Goal: Task Accomplishment & Management: Manage account settings

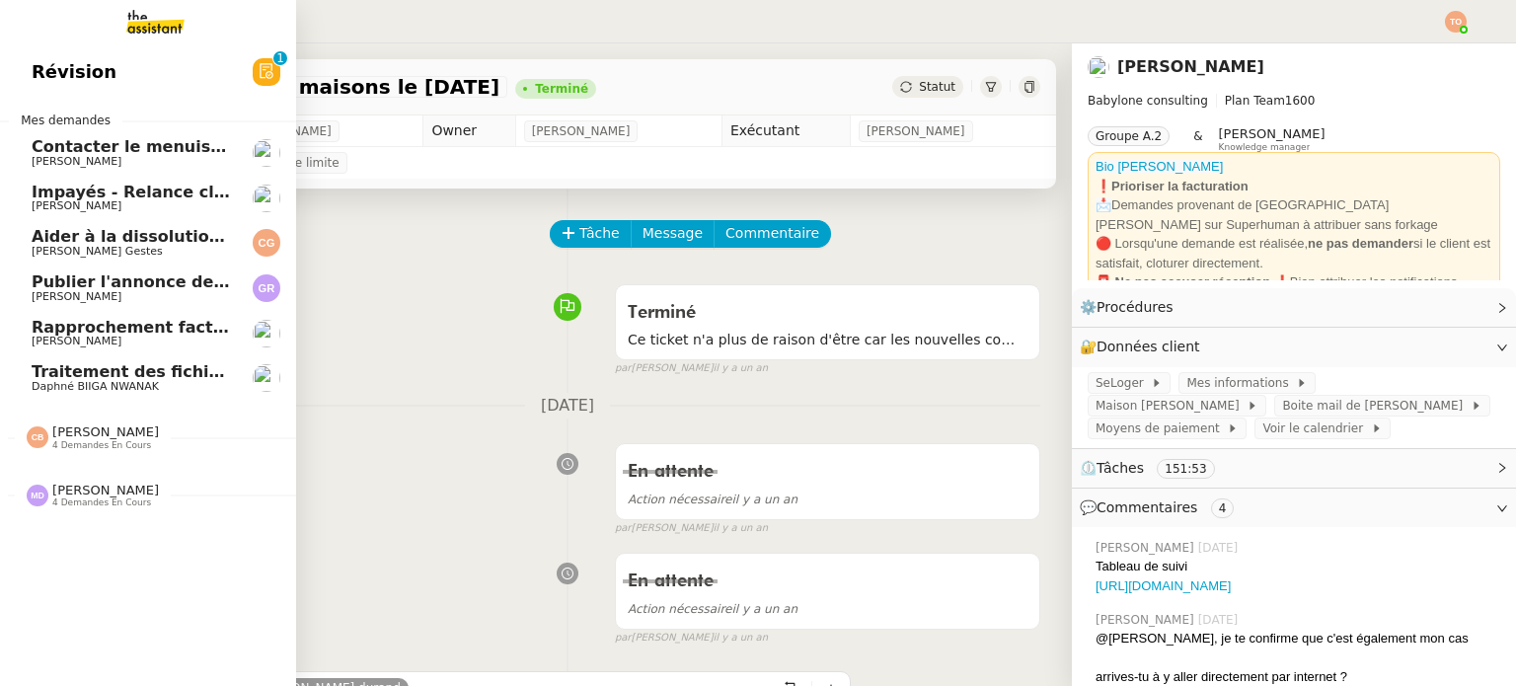
click at [240, 327] on link "Rapprochement factures/paiements clients - [DATE] [PERSON_NAME]" at bounding box center [148, 333] width 296 height 45
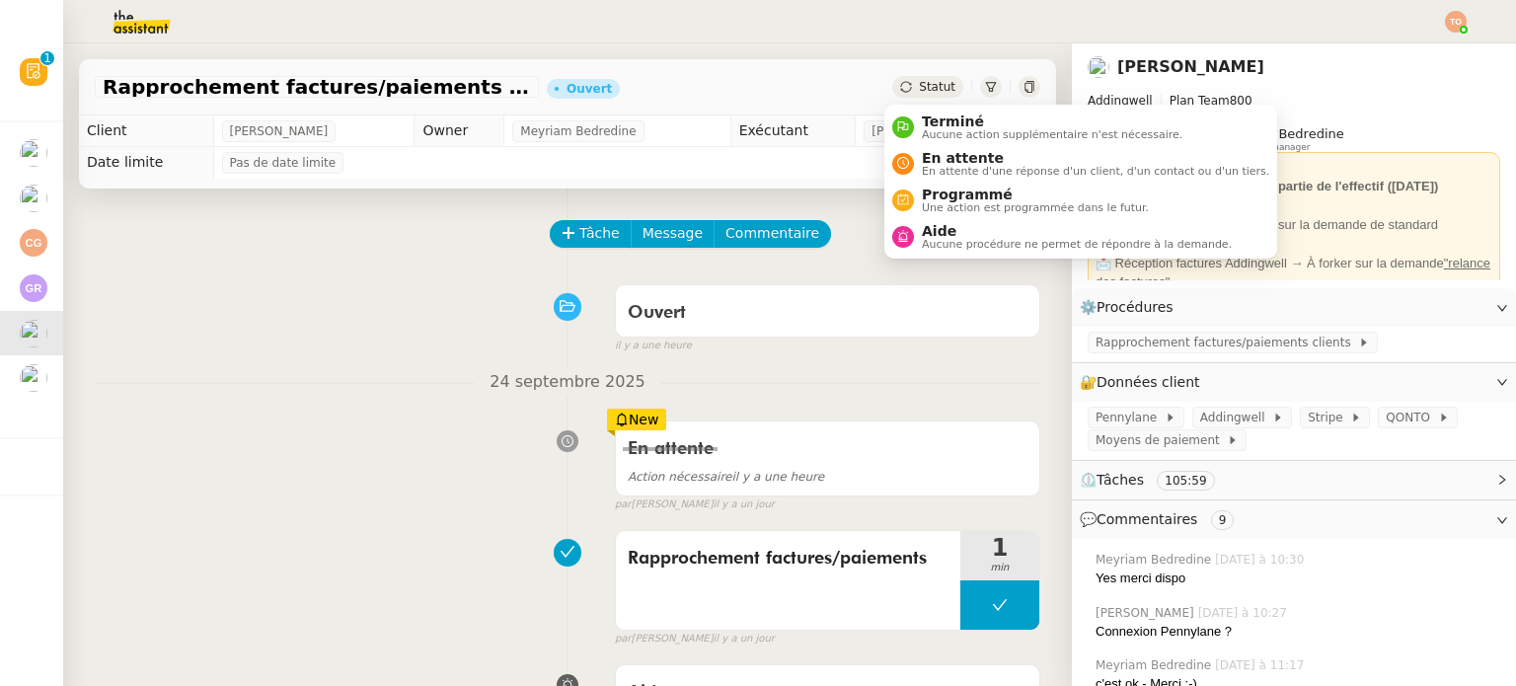
click at [944, 85] on div "Statut" at bounding box center [927, 87] width 71 height 22
click at [975, 150] on span "En attente" at bounding box center [1095, 158] width 347 height 16
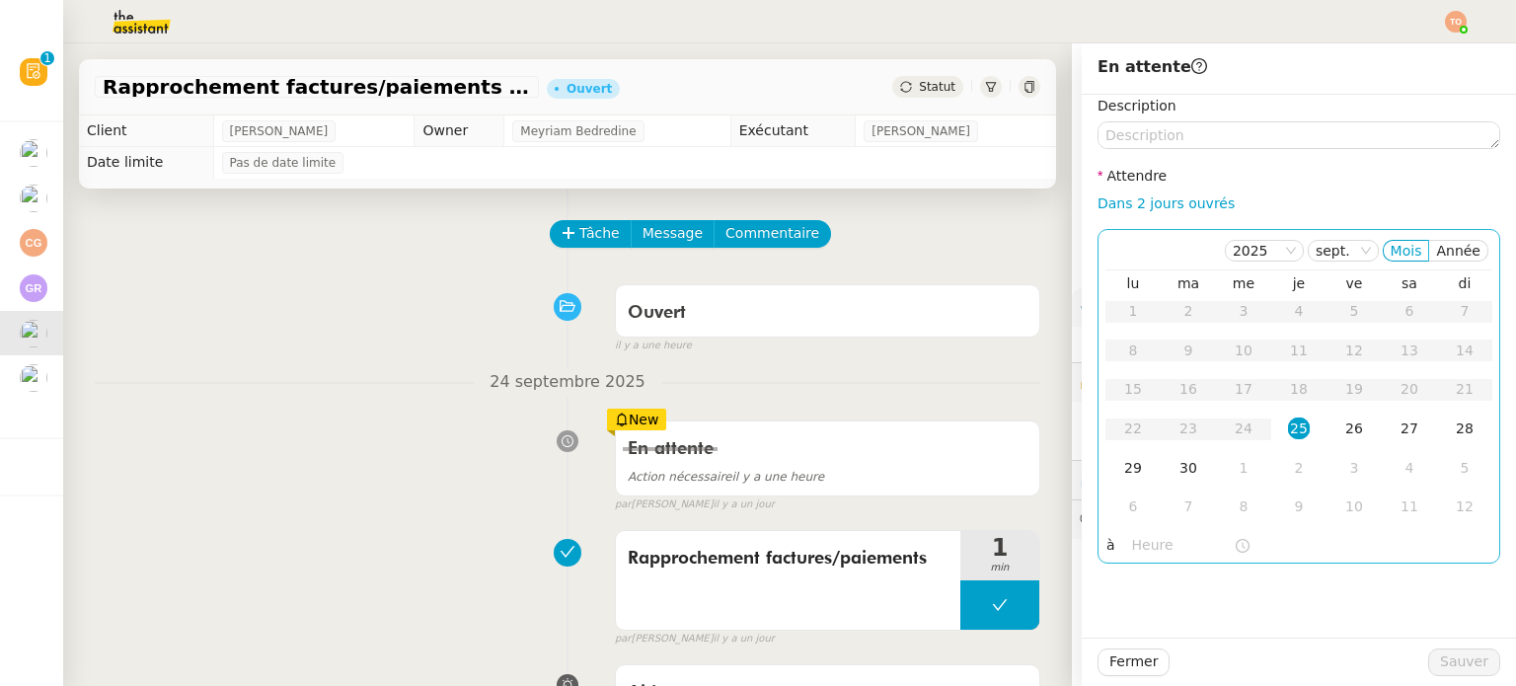
click at [1291, 429] on div "25" at bounding box center [1299, 429] width 22 height 22
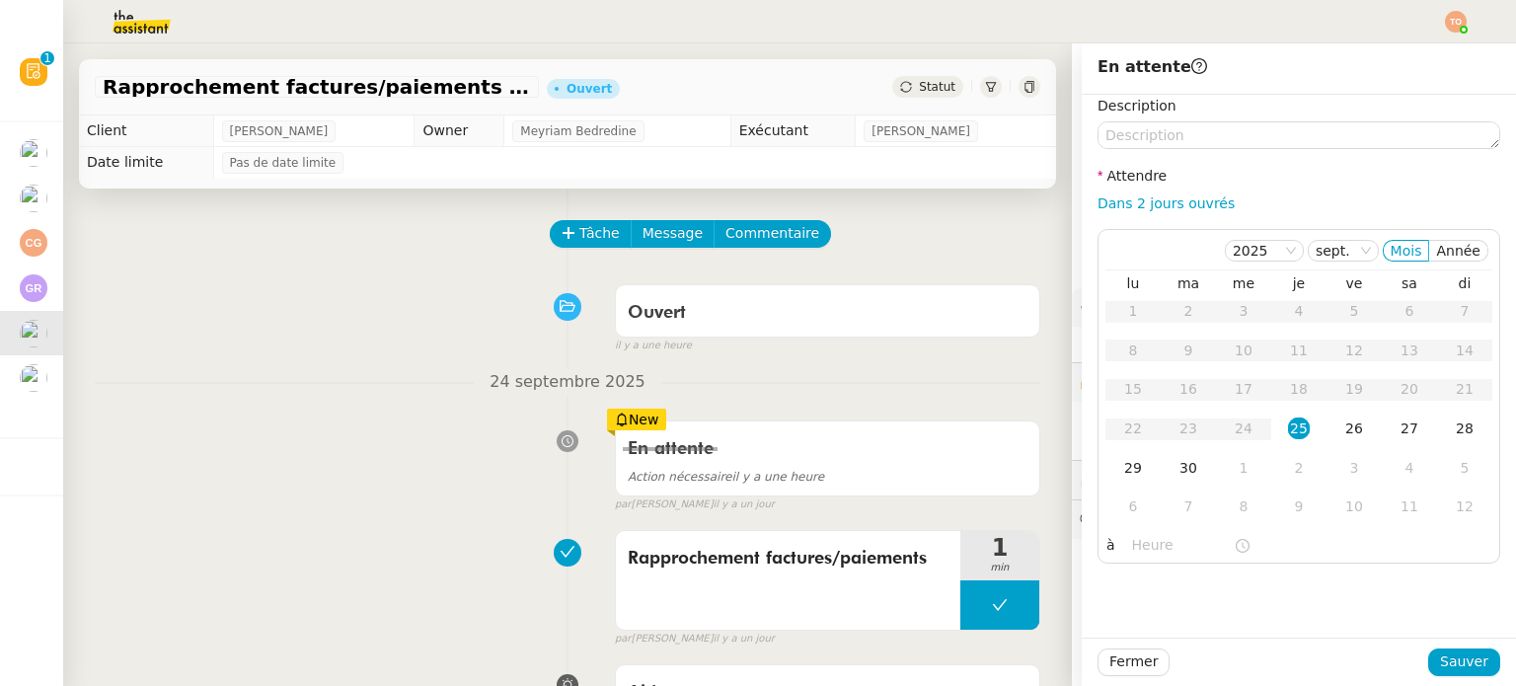
click at [1155, 564] on div "Description Attendre Dans 2 jours ouvrés [DATE] Mois Année lu ma me je ve sa di…" at bounding box center [1299, 366] width 434 height 543
click at [1158, 553] on input "text" at bounding box center [1183, 545] width 102 height 23
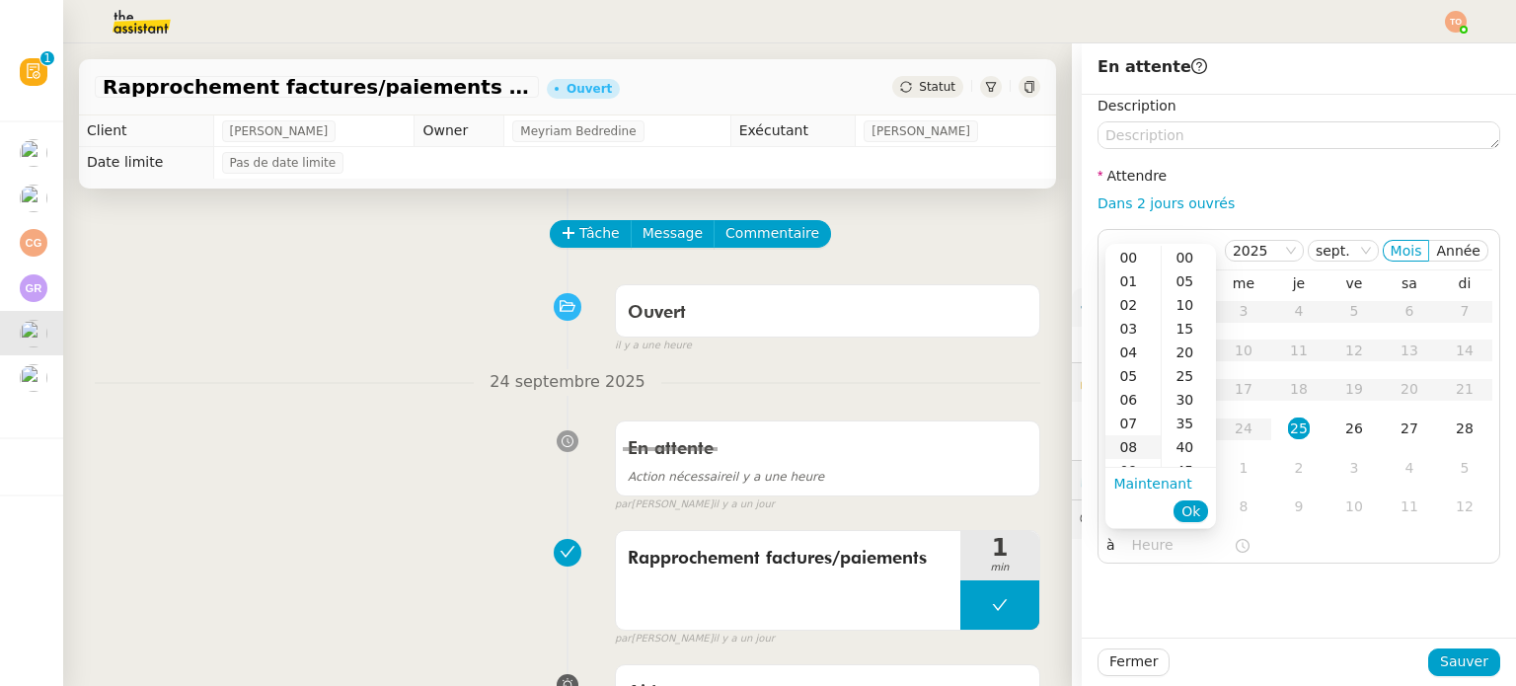
scroll to position [197, 0]
click at [457, 399] on div "[DATE] En attente Action nécessaire il y a une heure false par [PERSON_NAME]. […" at bounding box center [568, 441] width 946 height 144
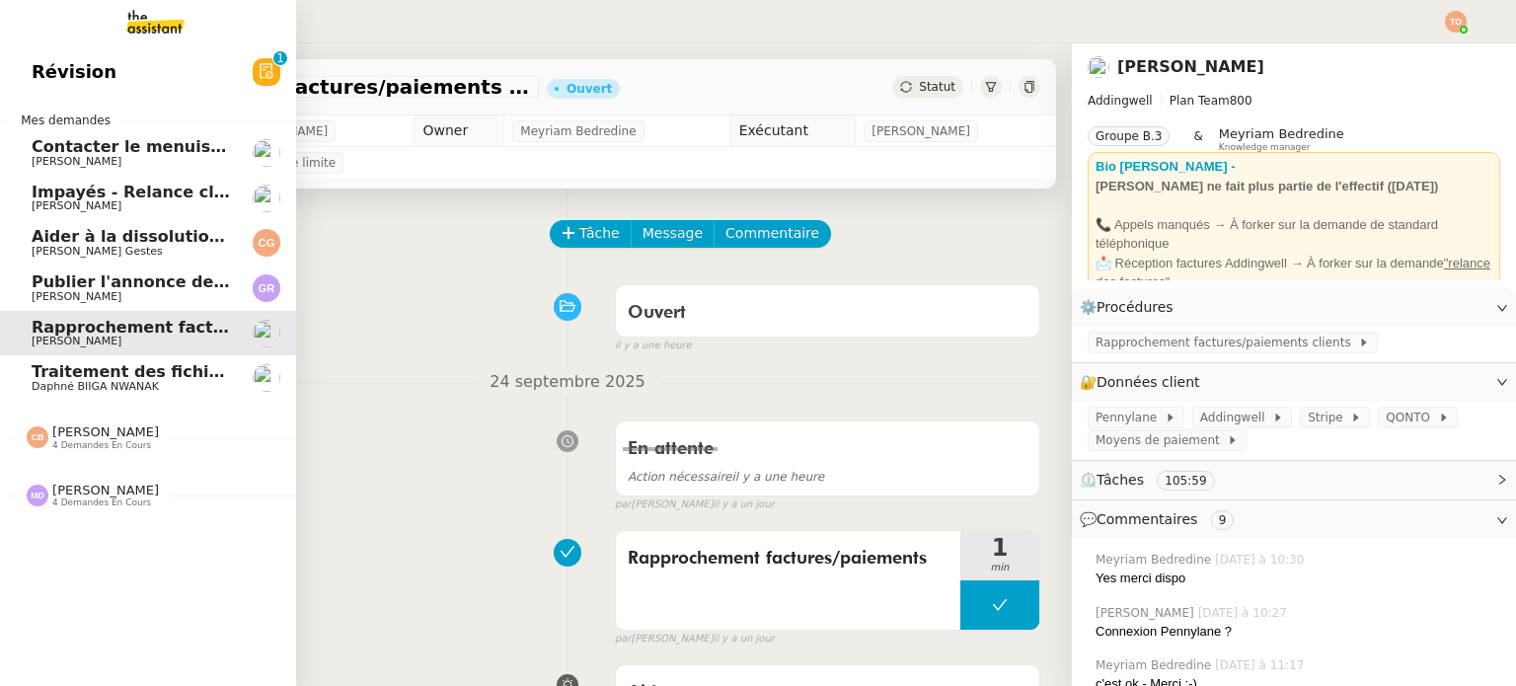
click at [38, 68] on span "Révision" at bounding box center [74, 72] width 85 height 30
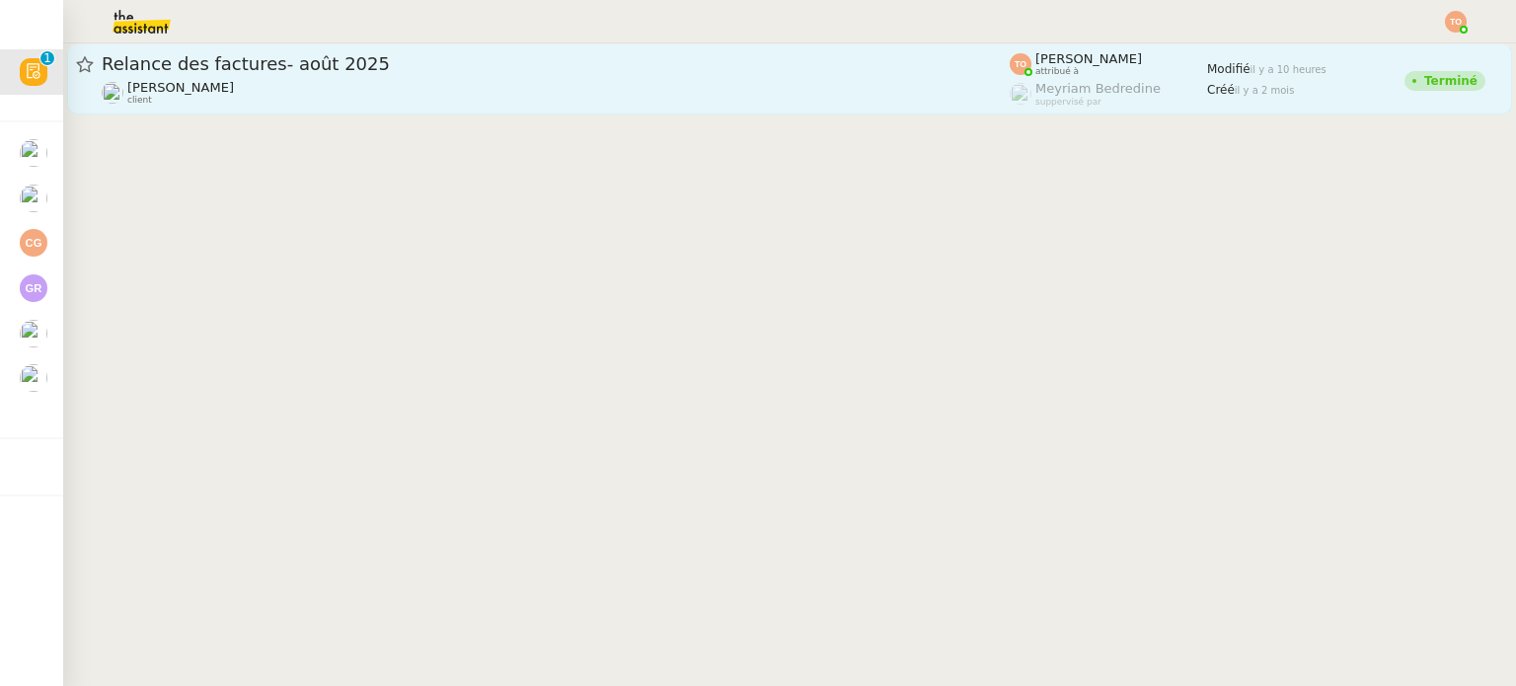
click at [591, 43] on link "Relance des factures- [DATE] [PERSON_NAME] client [PERSON_NAME] attribué à [PER…" at bounding box center [789, 78] width 1445 height 71
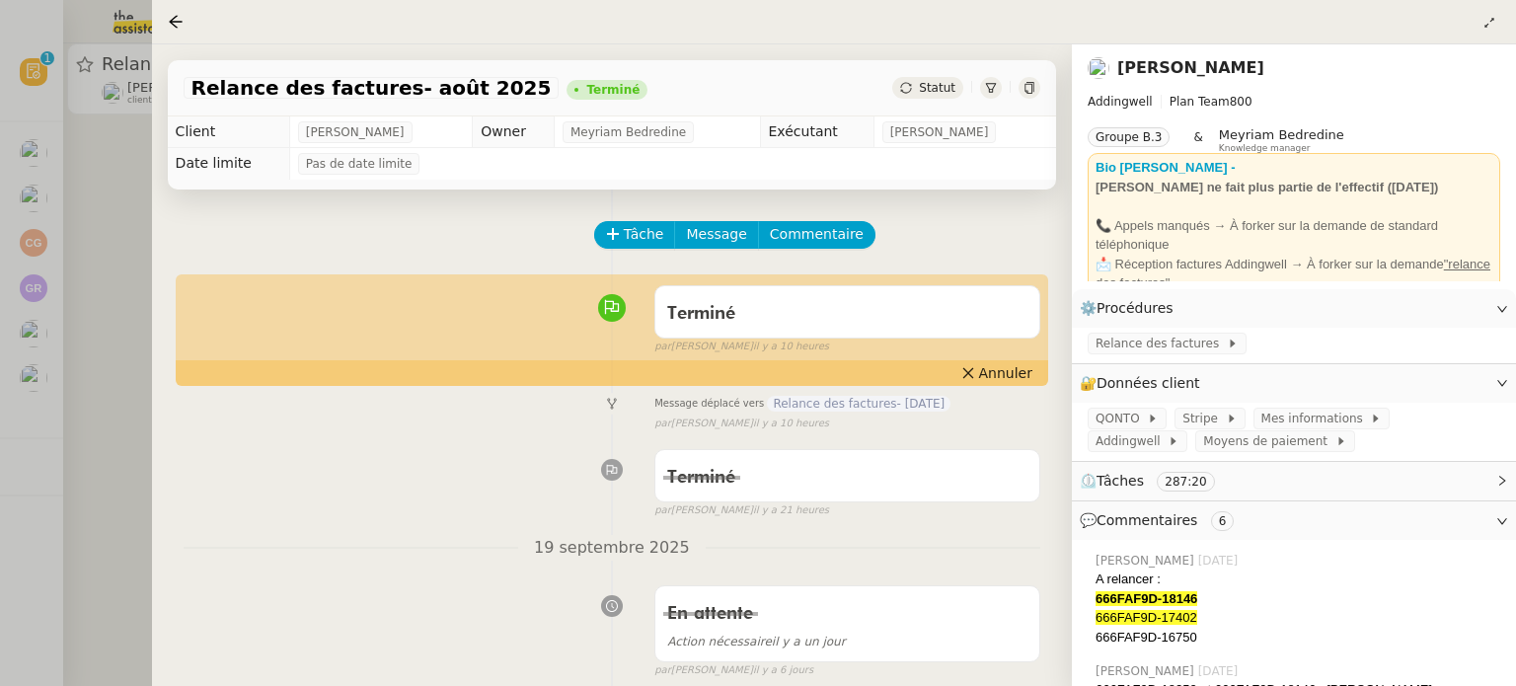
click at [380, 463] on div "Terminé false par [PERSON_NAME]. il y a 21 heures" at bounding box center [612, 479] width 857 height 79
click at [63, 349] on div at bounding box center [758, 343] width 1516 height 686
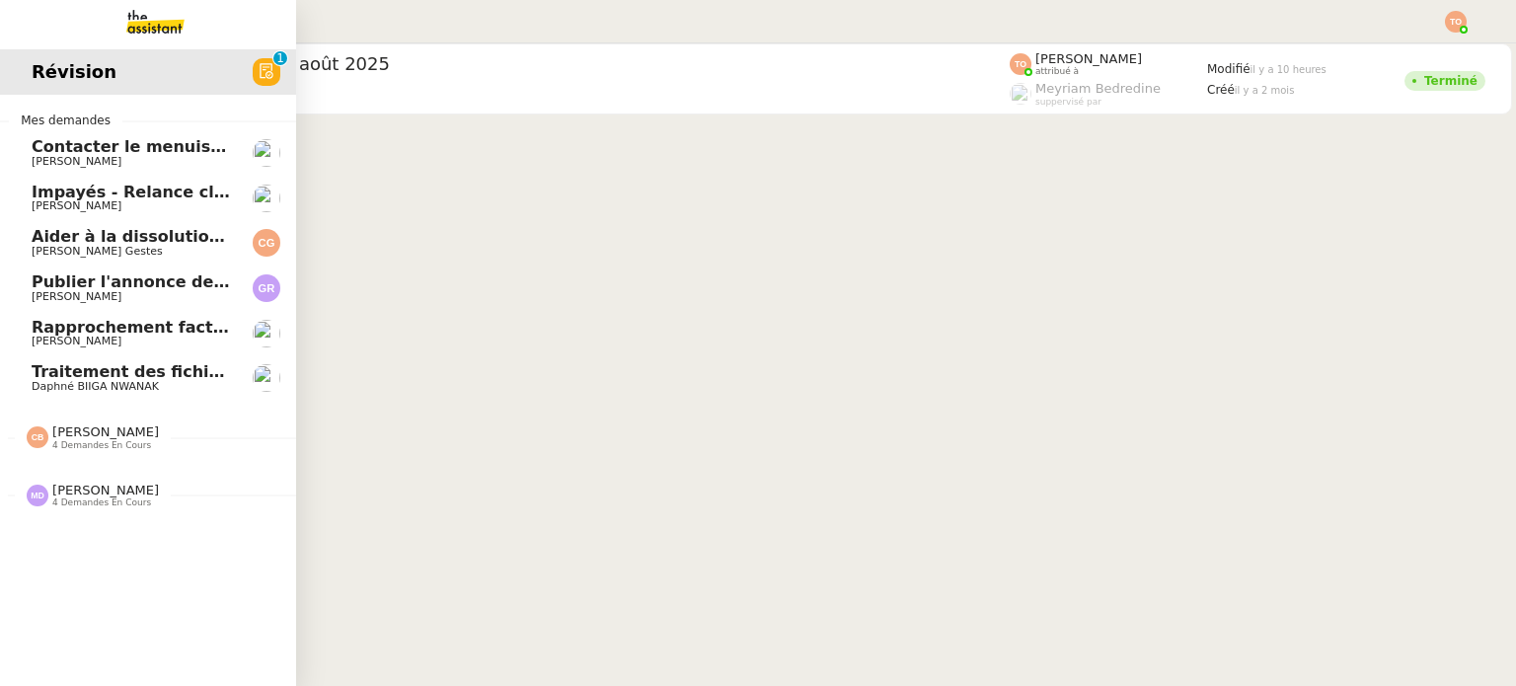
click at [103, 437] on span "[PERSON_NAME]" at bounding box center [105, 431] width 107 height 15
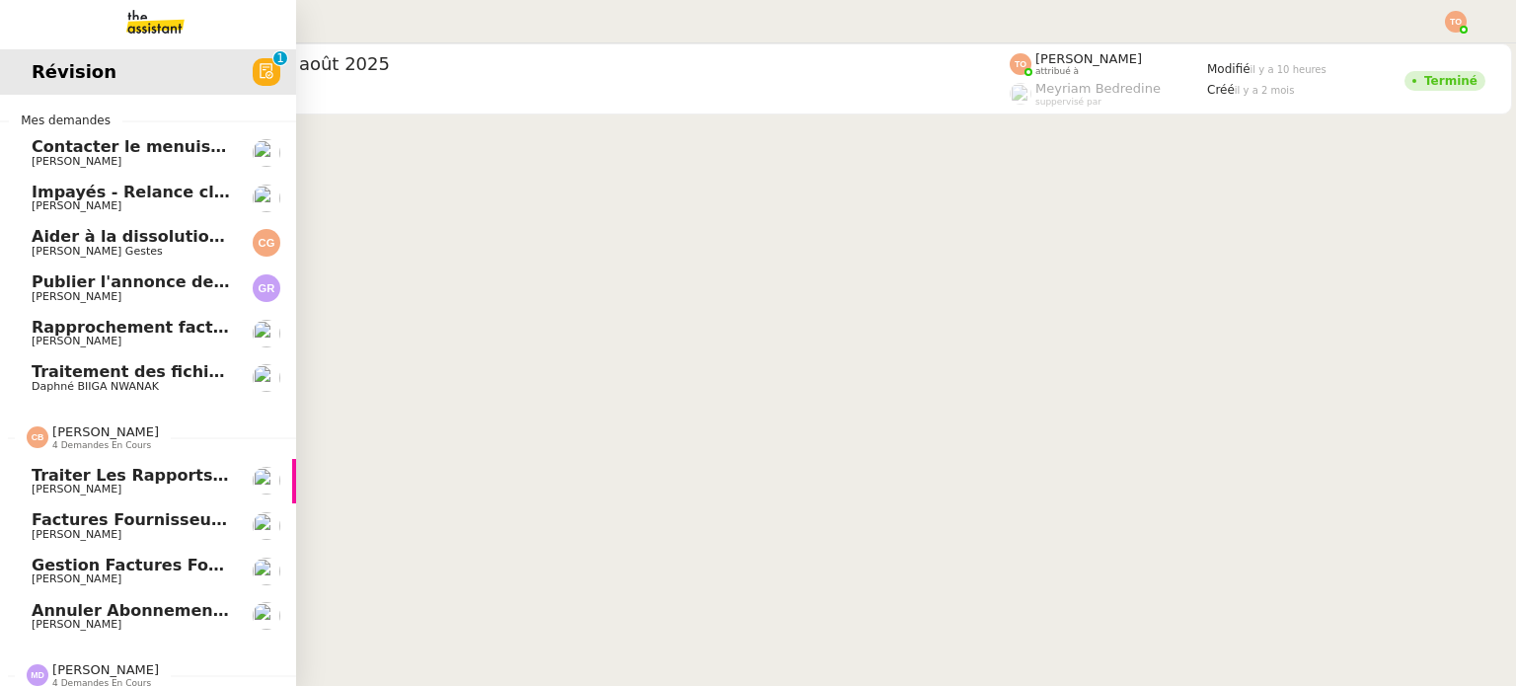
click at [104, 605] on span "Annuler abonnement [PERSON_NAME]" at bounding box center [203, 610] width 342 height 19
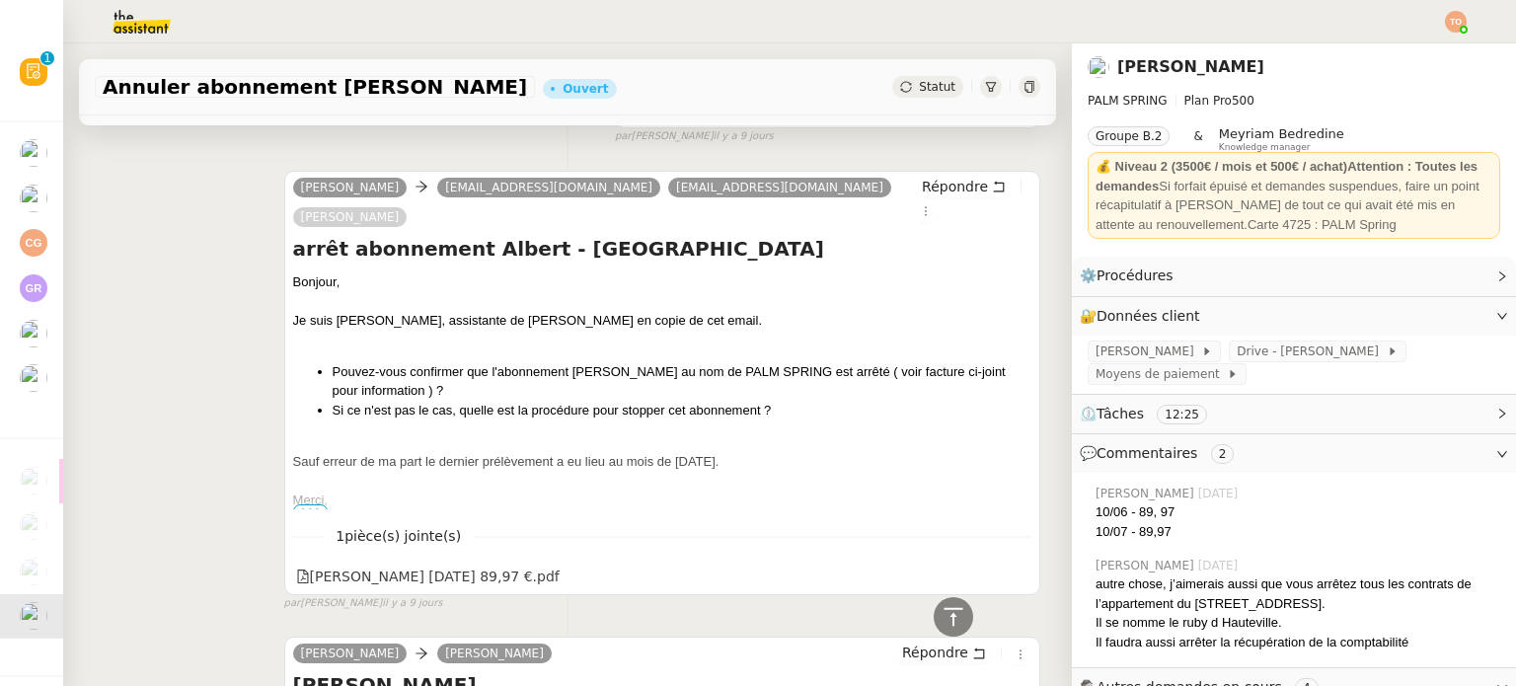
scroll to position [494, 0]
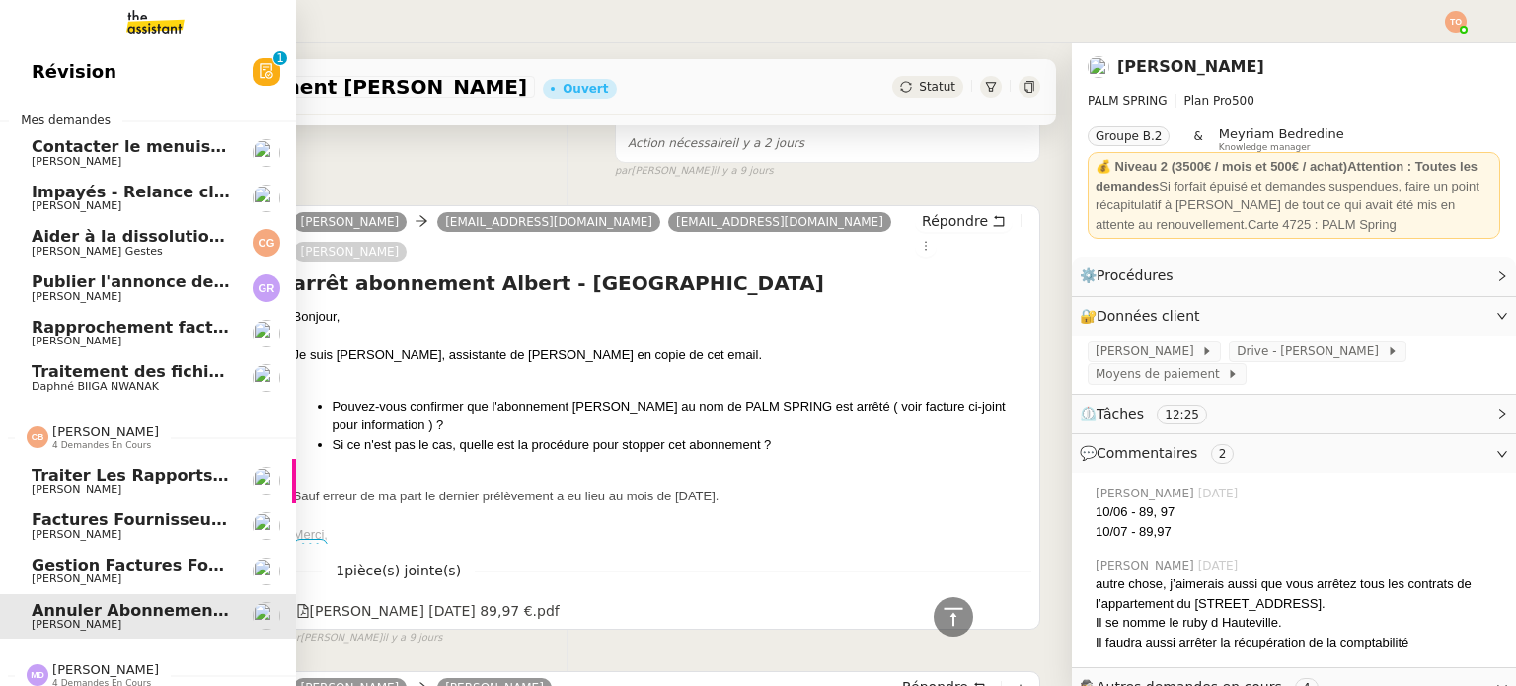
click at [136, 569] on span "Gestion factures fournisseurs (virement) via [GEOGRAPHIC_DATA]- [DATE]" at bounding box center [366, 565] width 668 height 19
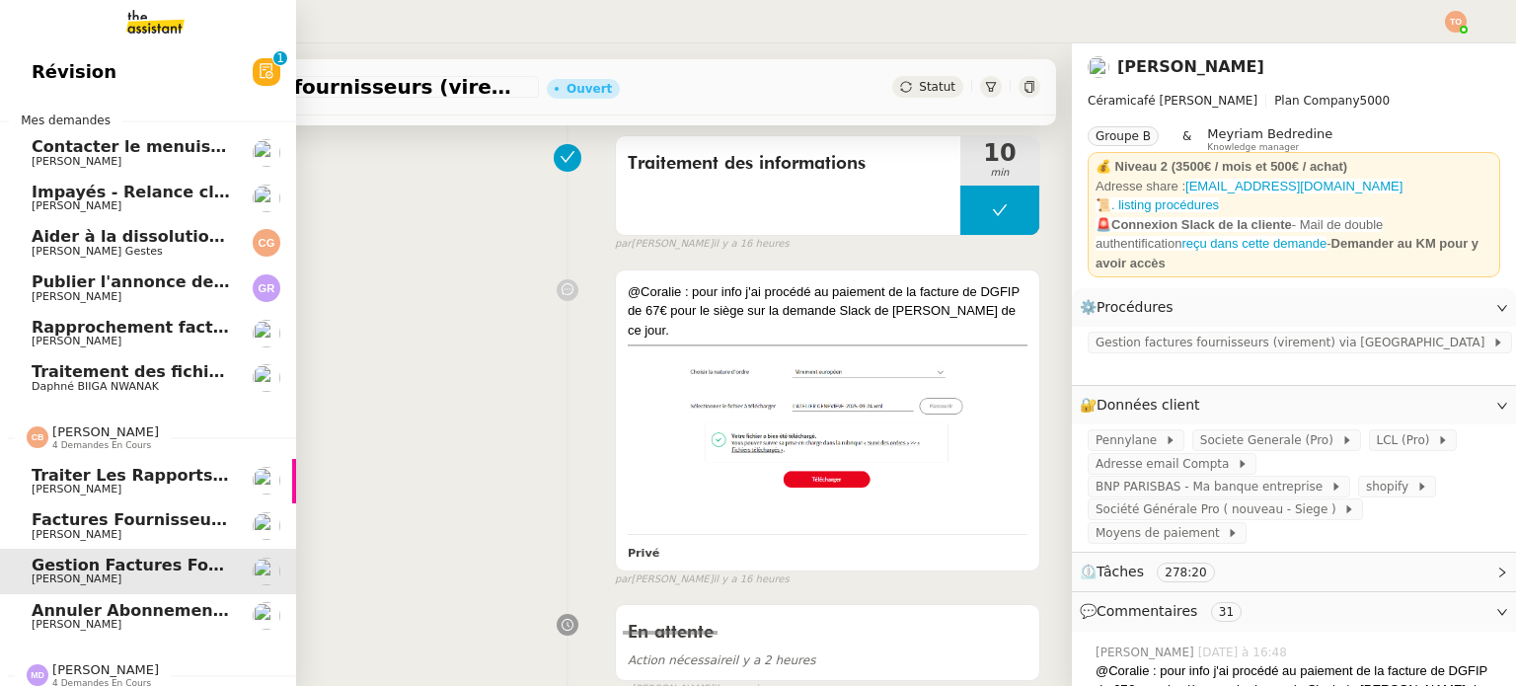
scroll to position [20, 0]
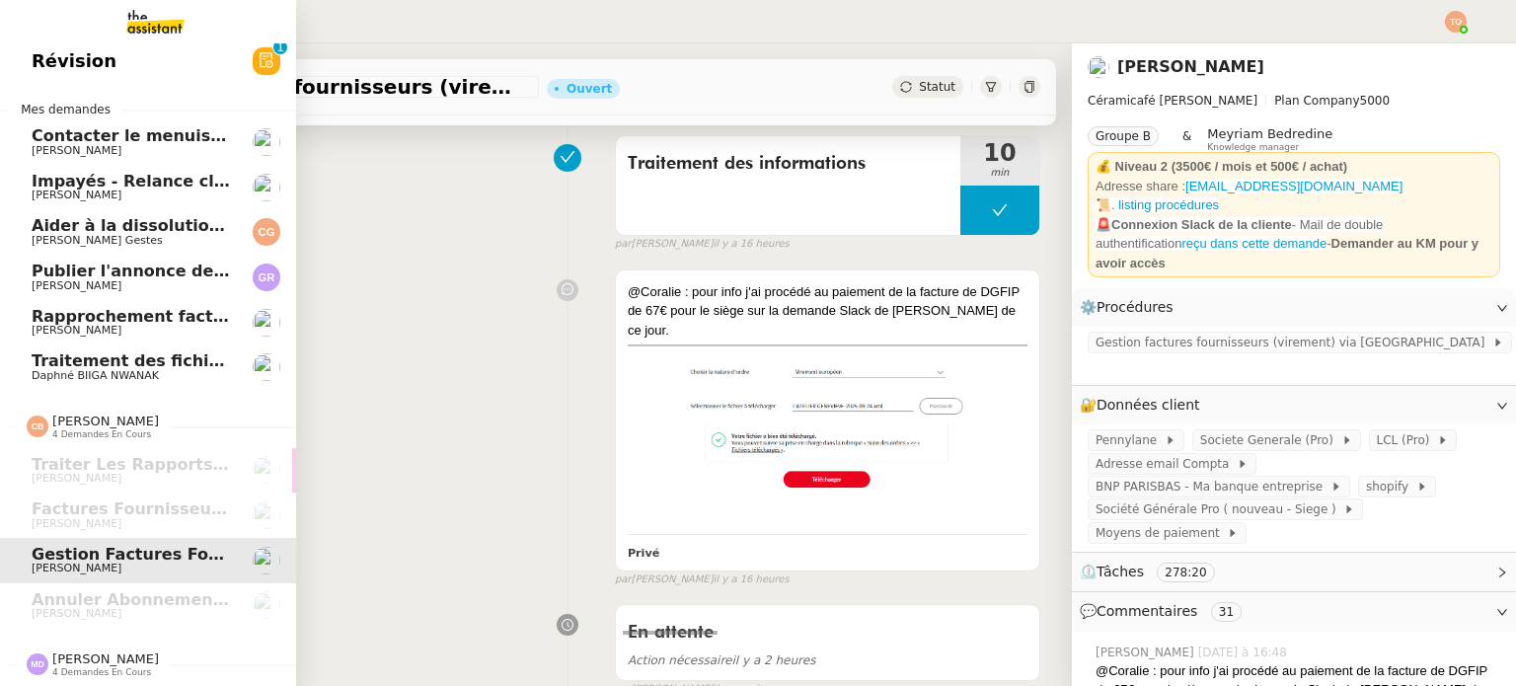
click at [131, 654] on span "[PERSON_NAME]" at bounding box center [105, 659] width 107 height 15
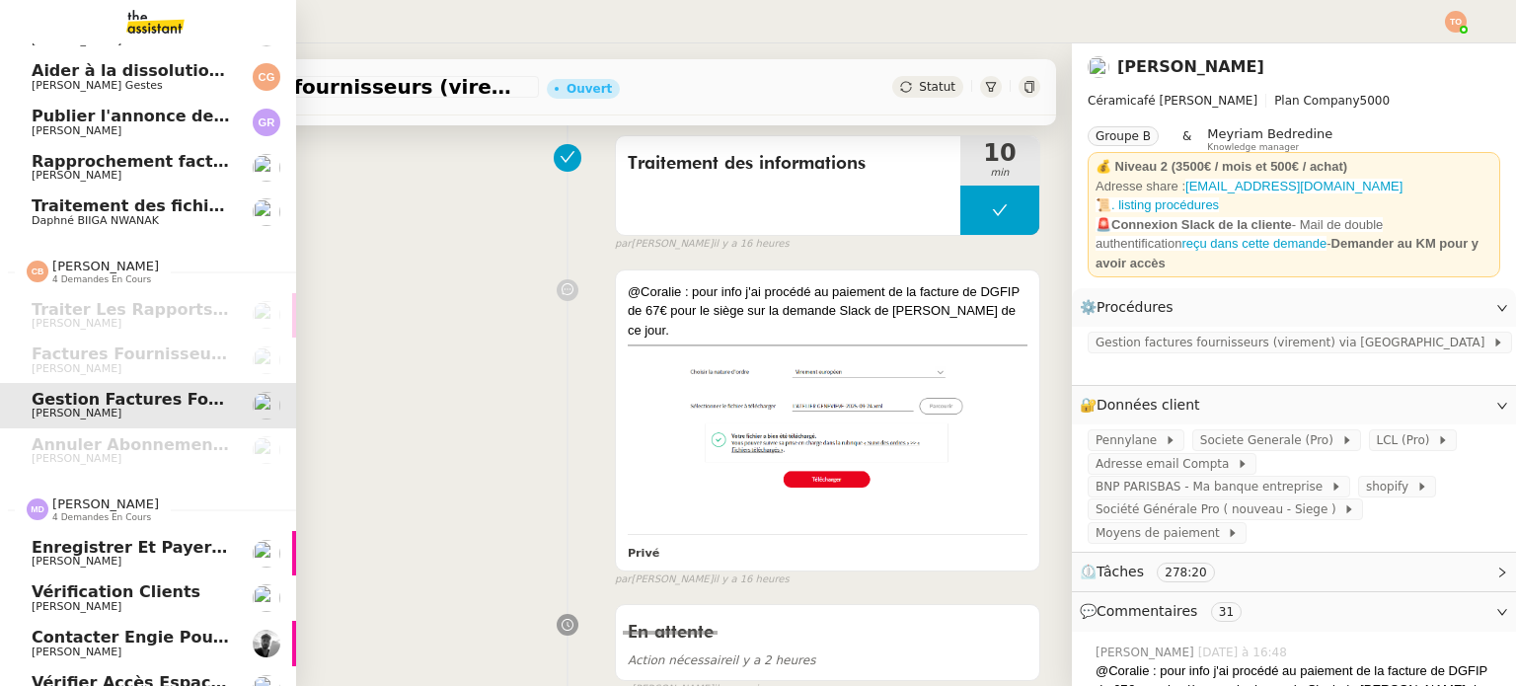
scroll to position [201, 0]
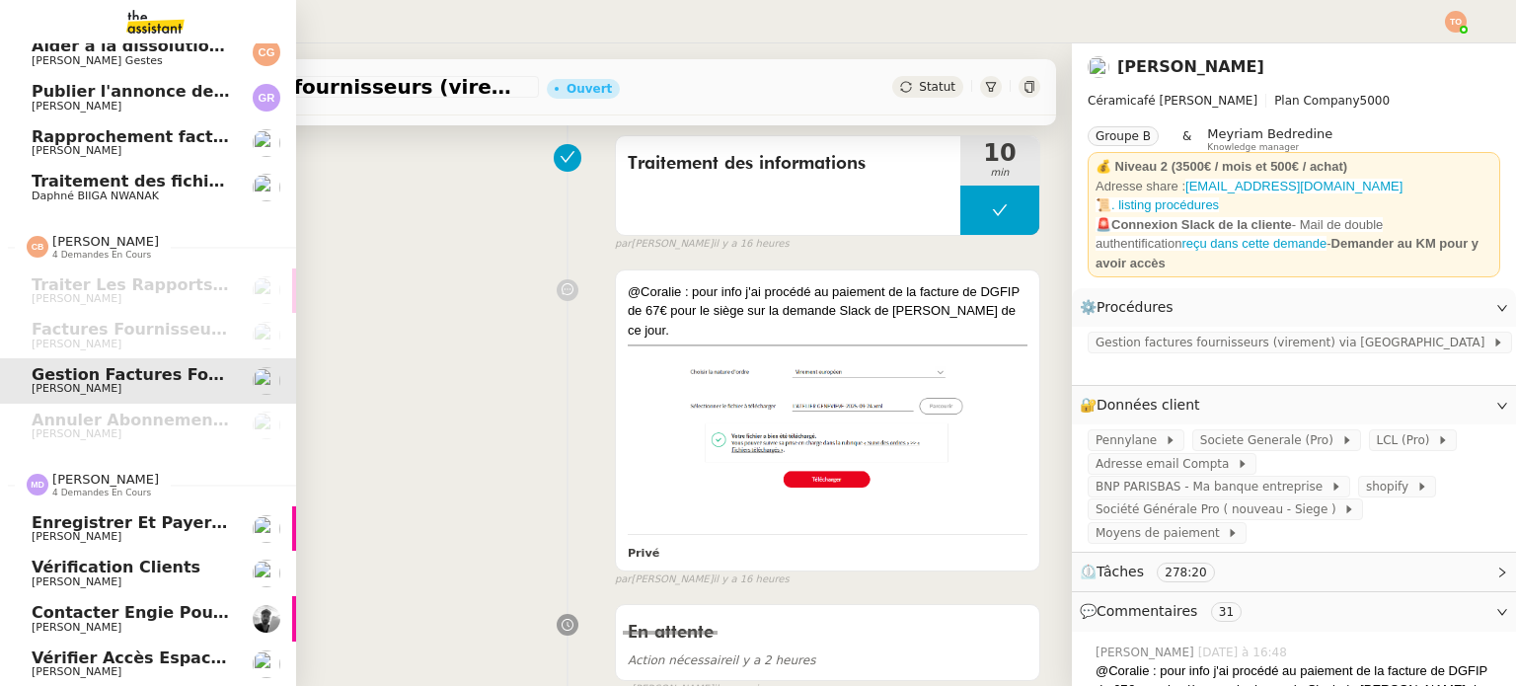
click at [171, 531] on span "[PERSON_NAME]" at bounding box center [131, 537] width 199 height 12
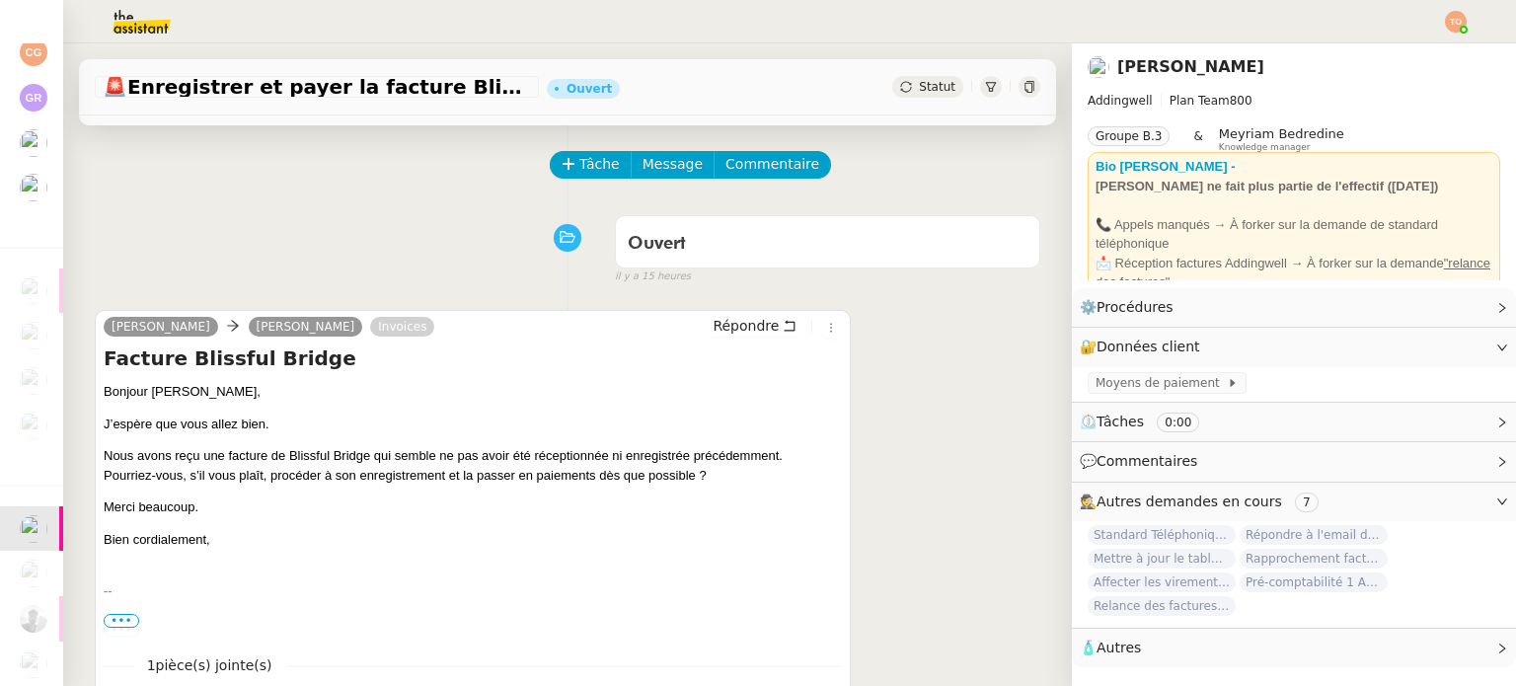
scroll to position [67, 0]
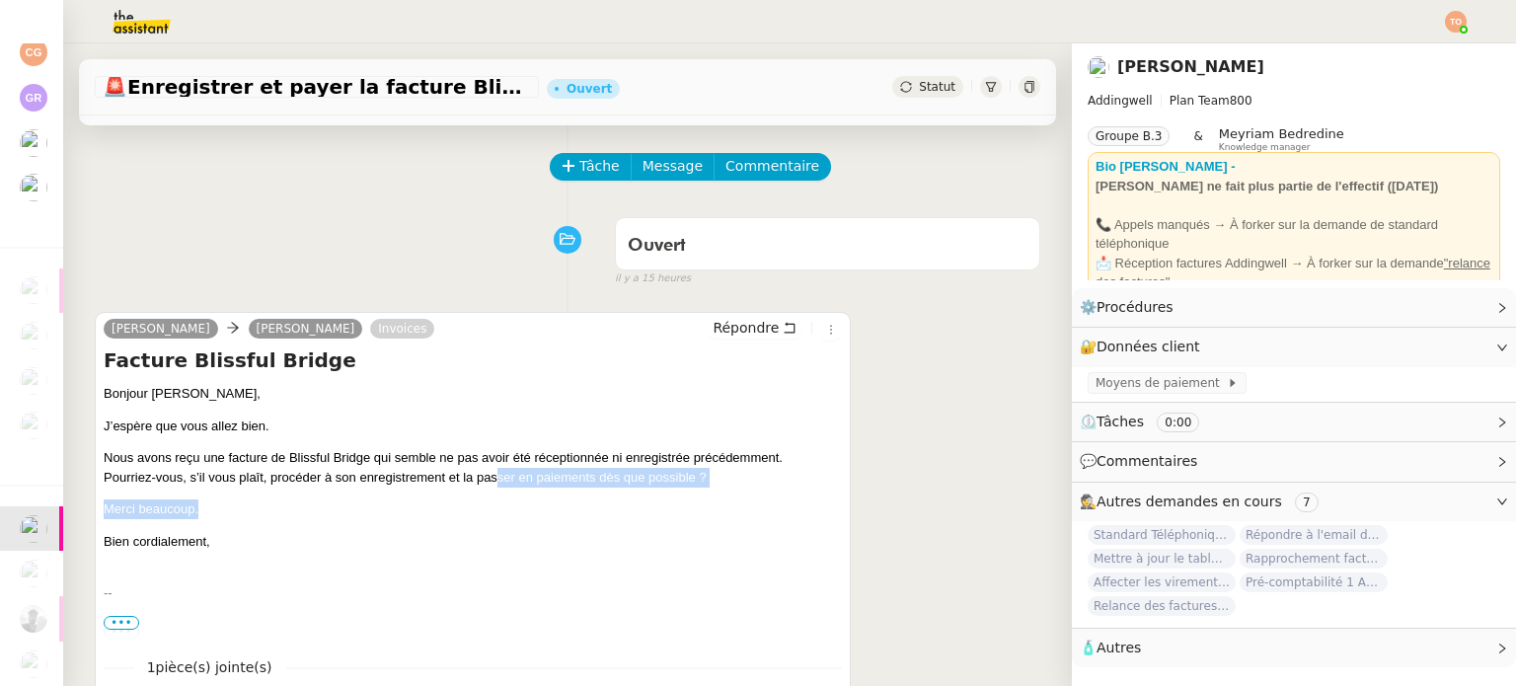
drag, startPoint x: 280, startPoint y: 491, endPoint x: 487, endPoint y: 485, distance: 206.4
click at [487, 485] on div "Bonjour [PERSON_NAME], J’espère que vous allez bien. Nous avons reçu une factur…" at bounding box center [473, 467] width 738 height 167
click at [487, 485] on p "Nous avons reçu une facture de Blissful Bridge qui semble ne pas avoir été réce…" at bounding box center [473, 467] width 738 height 38
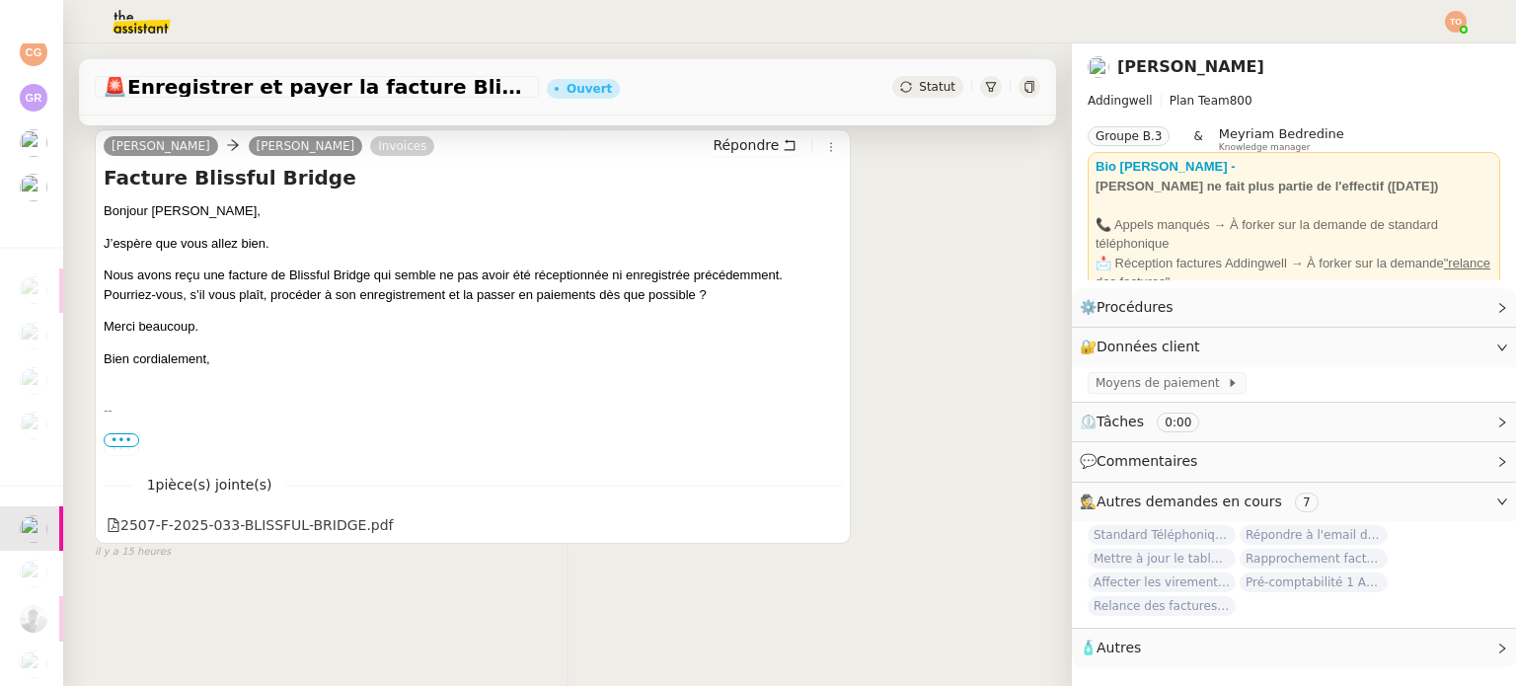
scroll to position [265, 0]
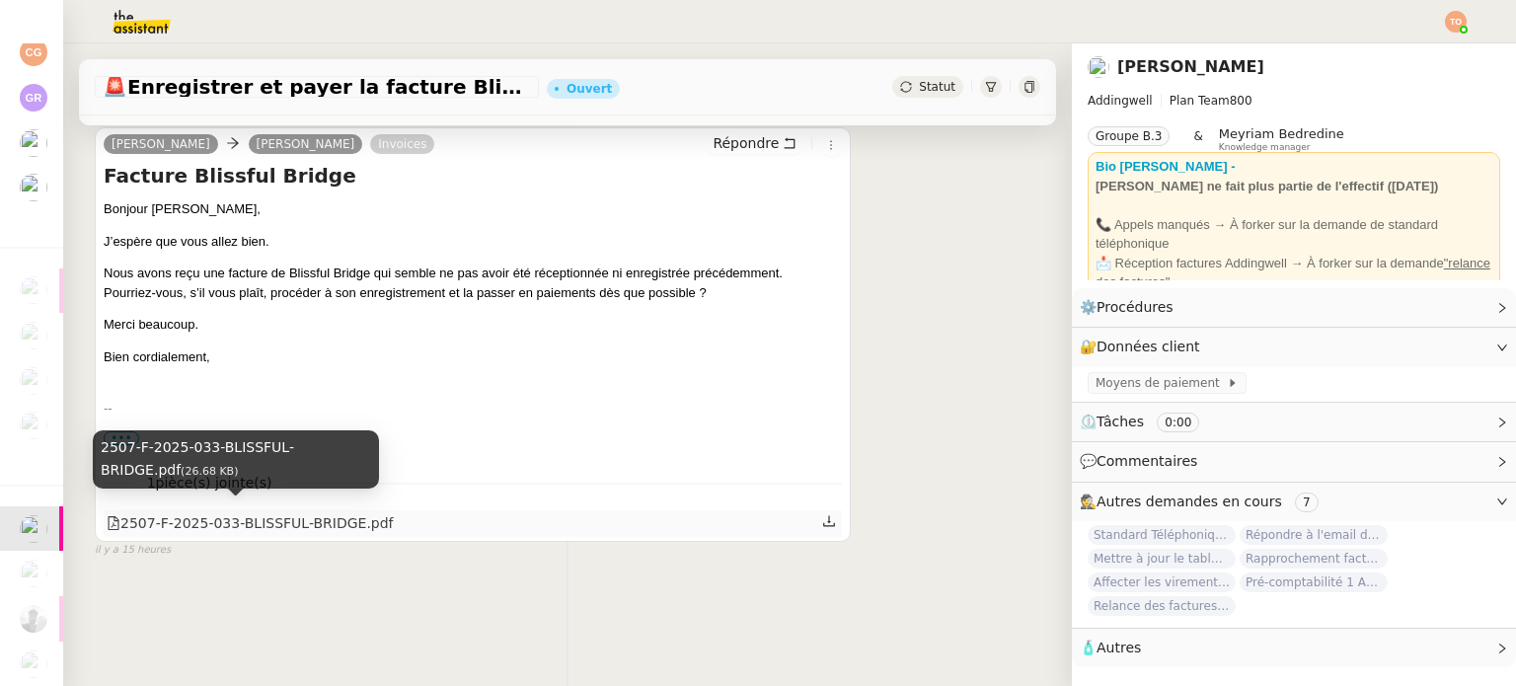
click at [340, 512] on div "2507-F-2025-033-BLISSFUL-BRIDGE.pdf" at bounding box center [250, 523] width 287 height 23
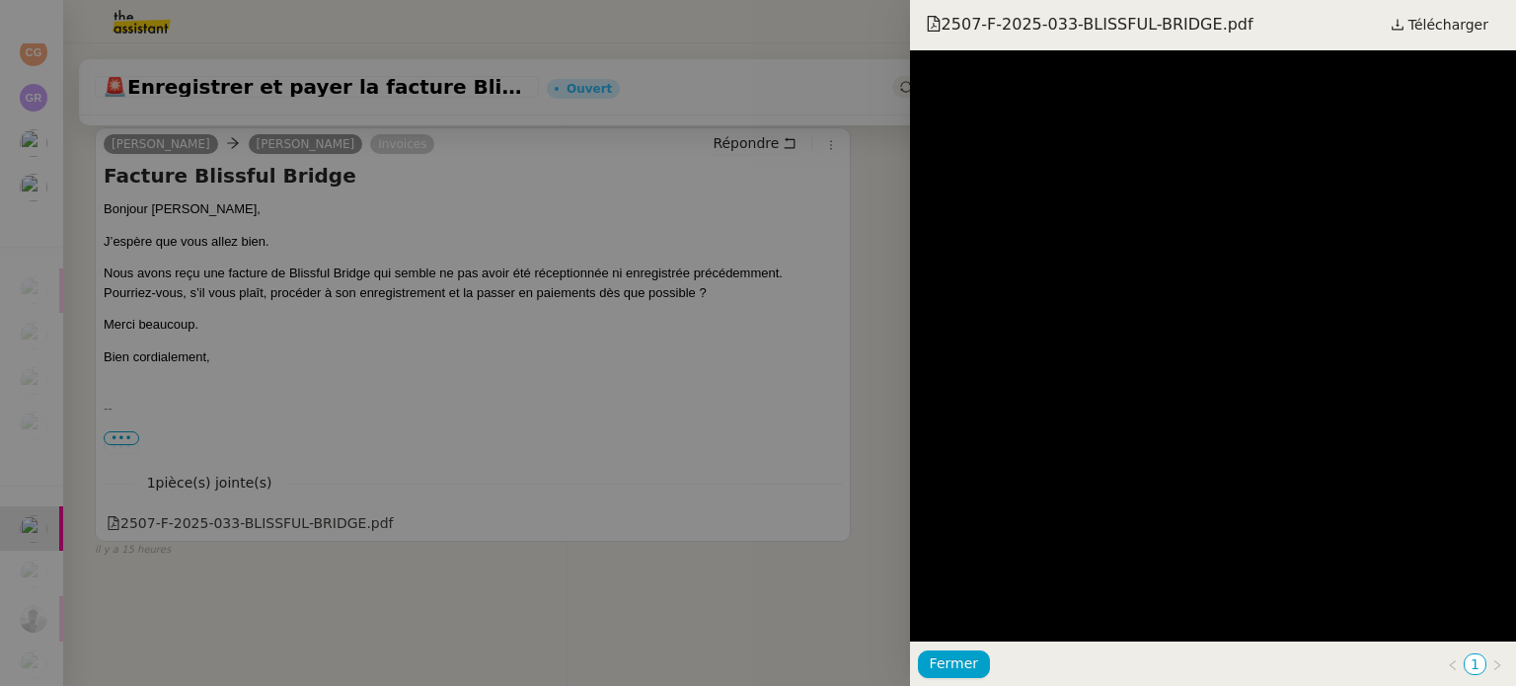
click at [852, 390] on div at bounding box center [758, 343] width 1516 height 686
